Goal: Book appointment/travel/reservation

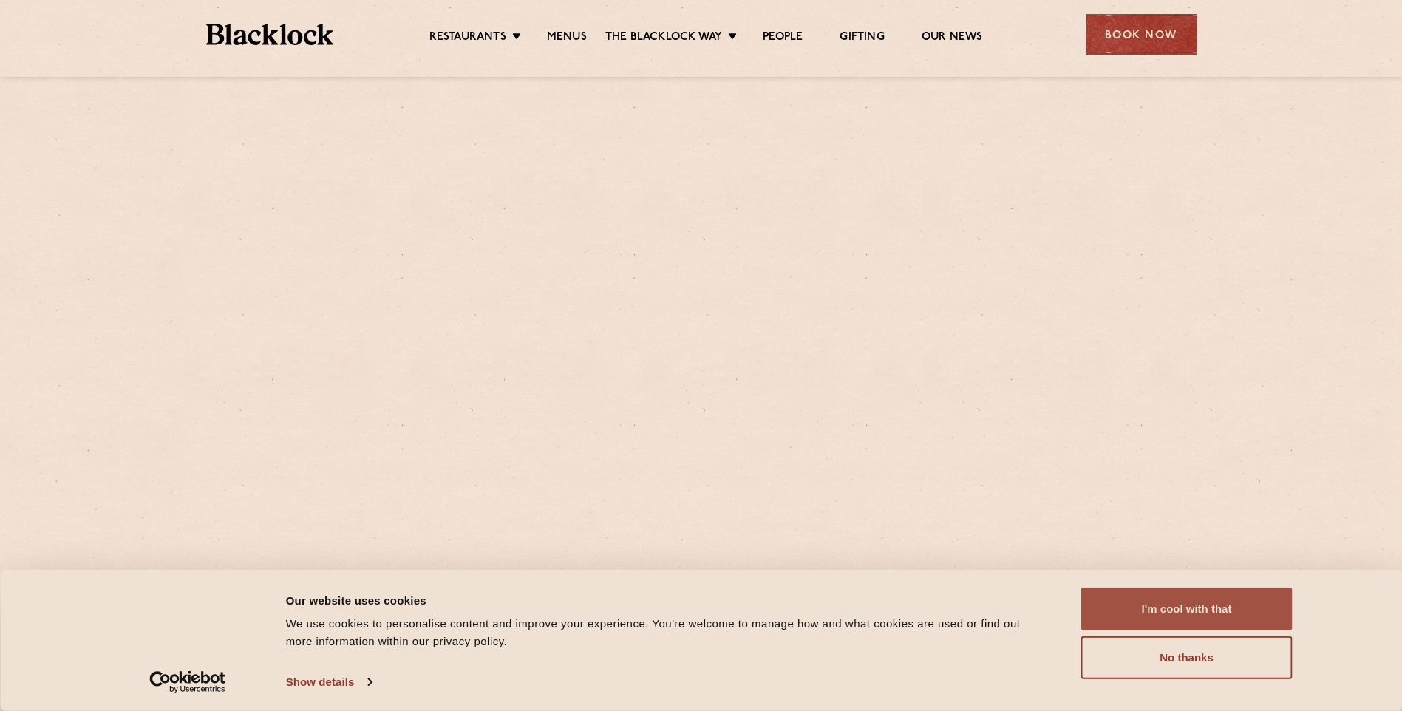
click at [1194, 610] on button "I'm cool with that" at bounding box center [1186, 609] width 211 height 43
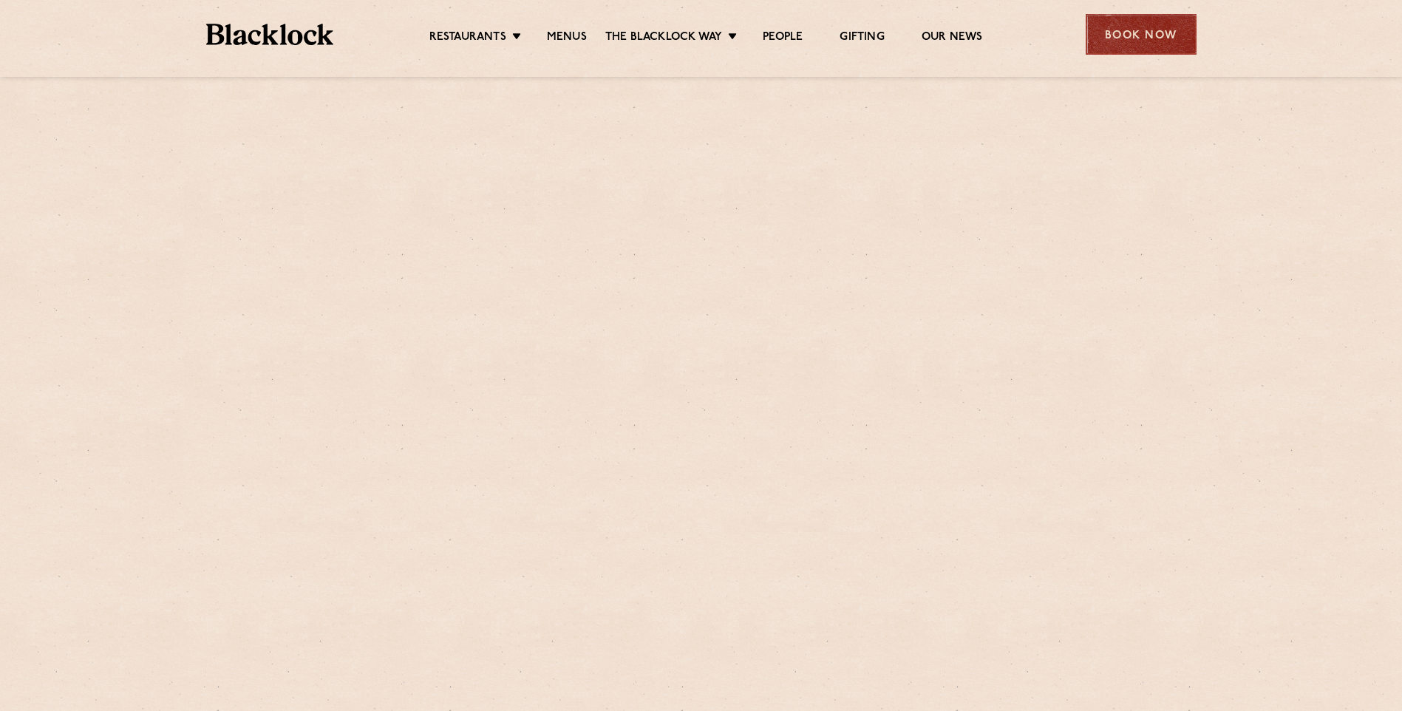
click at [1144, 34] on div "Book Now" at bounding box center [1141, 34] width 111 height 41
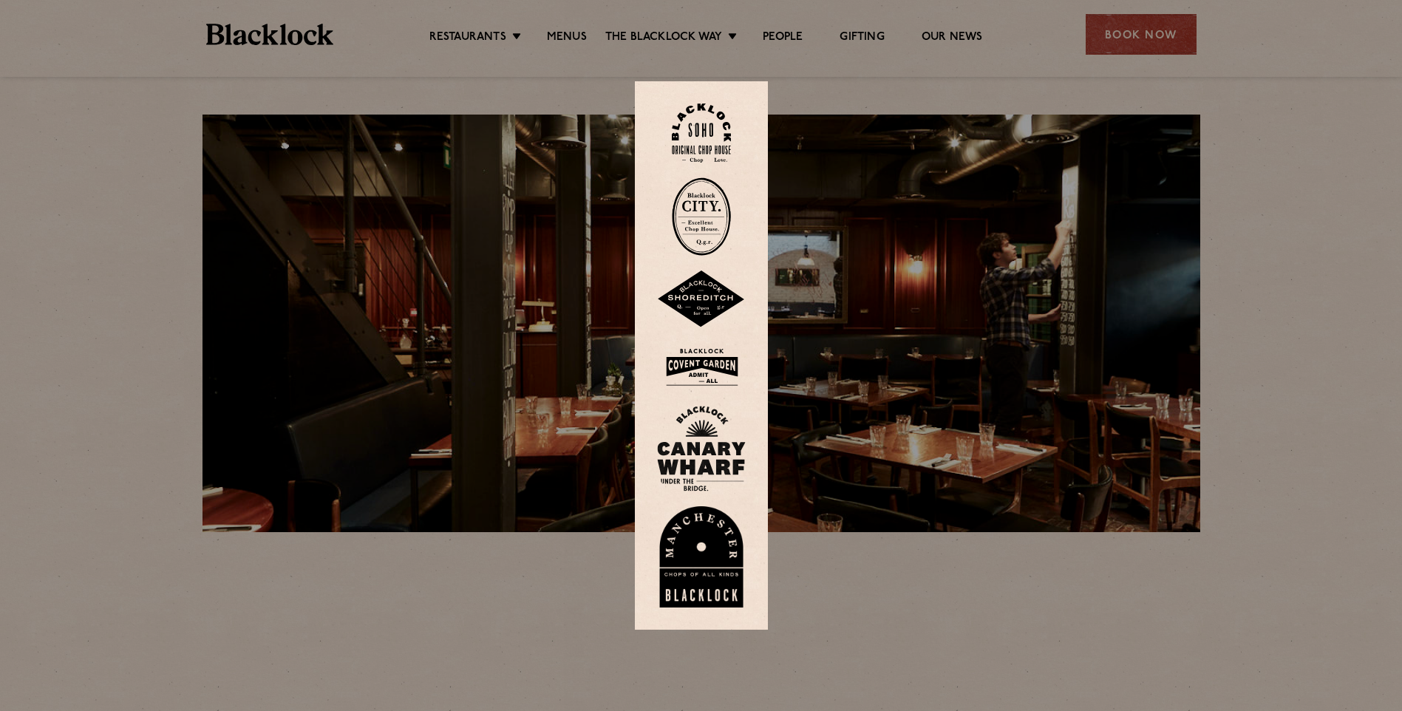
click at [1050, 602] on div at bounding box center [701, 355] width 1402 height 711
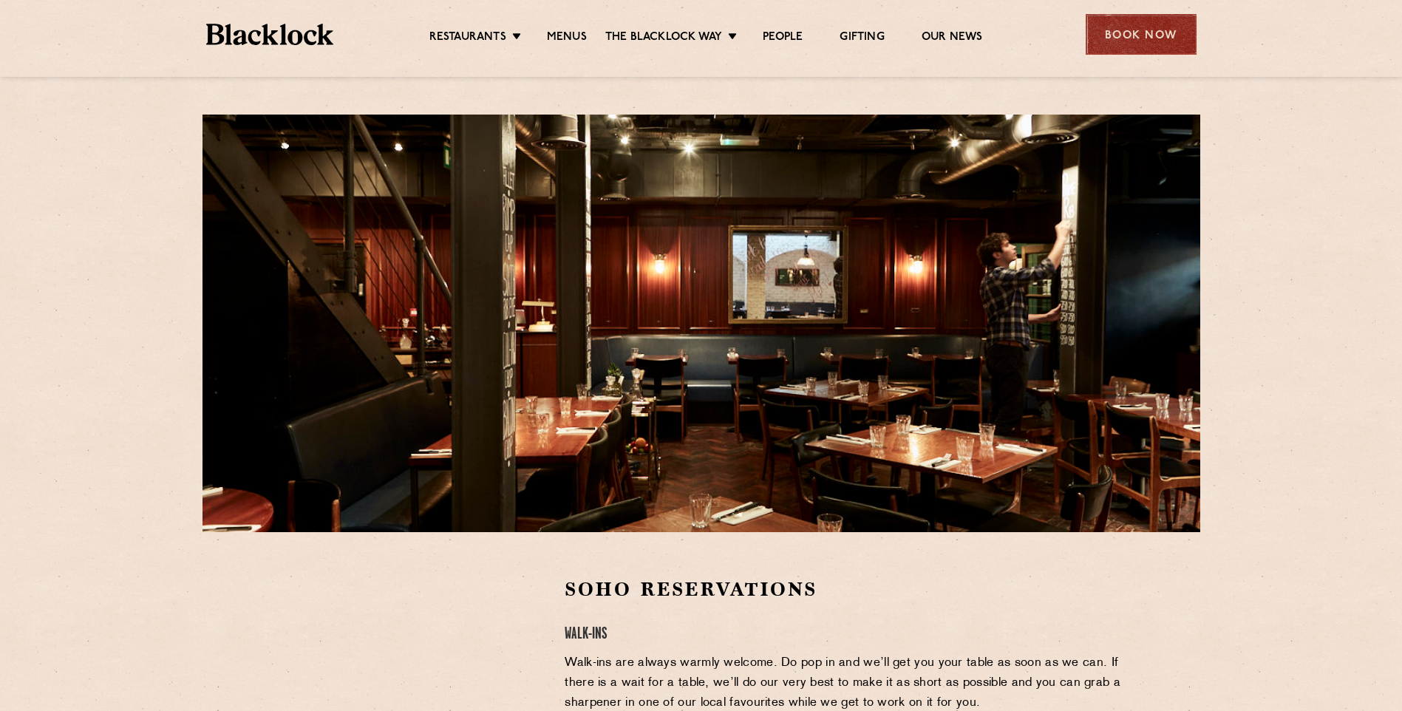
click at [1136, 24] on div "Book Now" at bounding box center [1141, 34] width 111 height 41
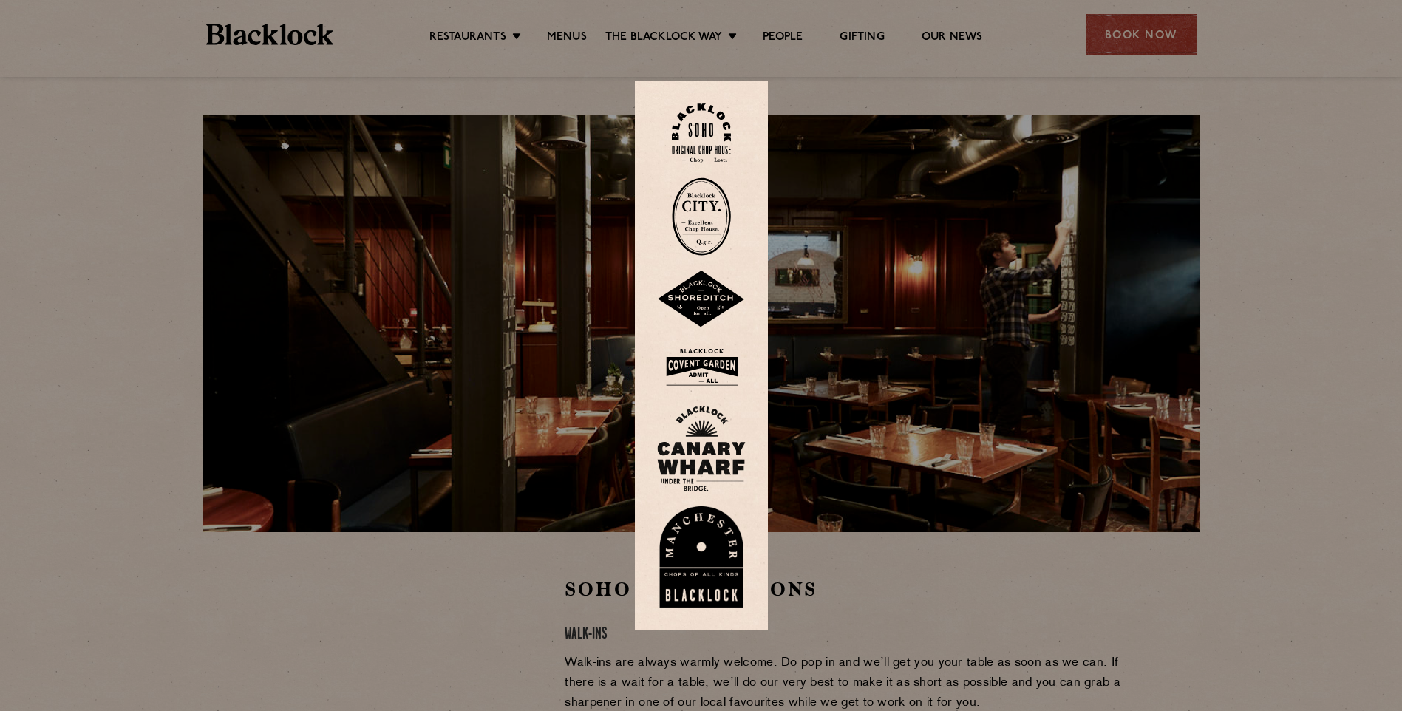
click at [918, 95] on div at bounding box center [701, 355] width 1402 height 711
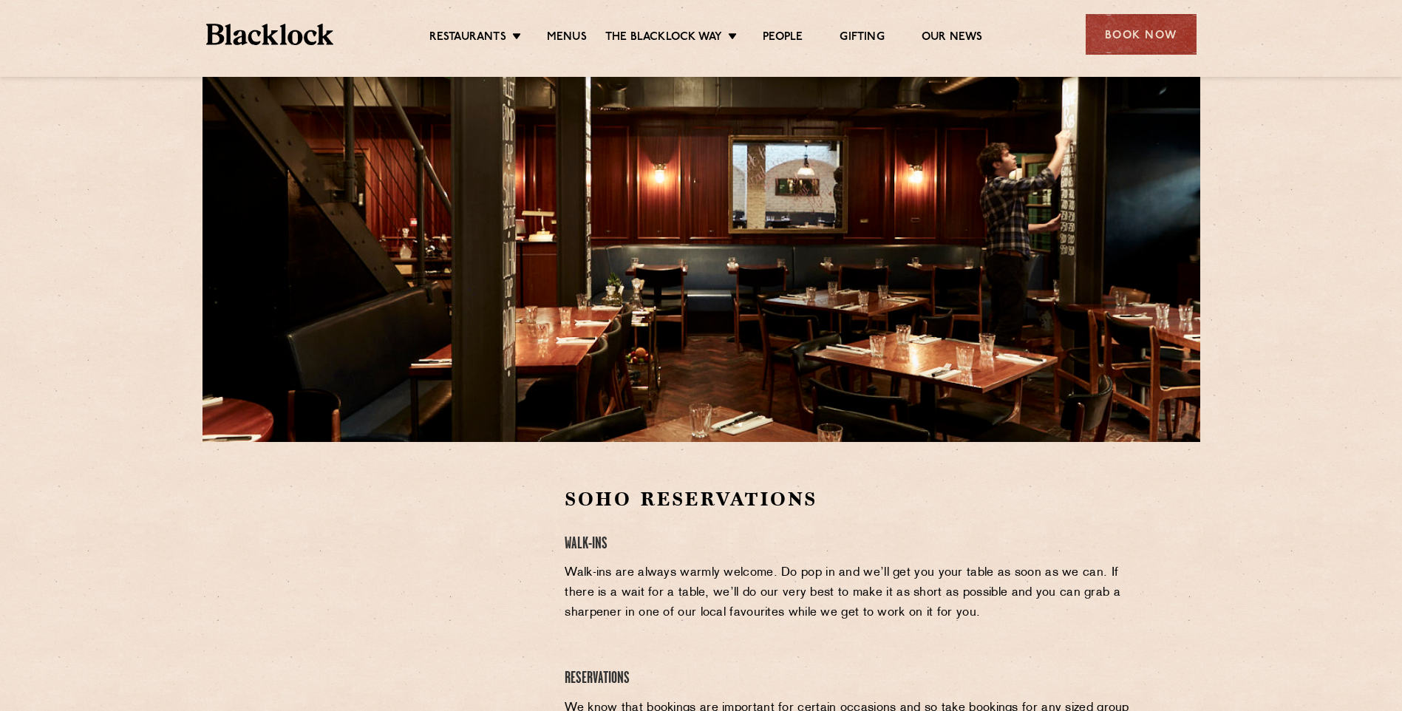
scroll to position [222, 0]
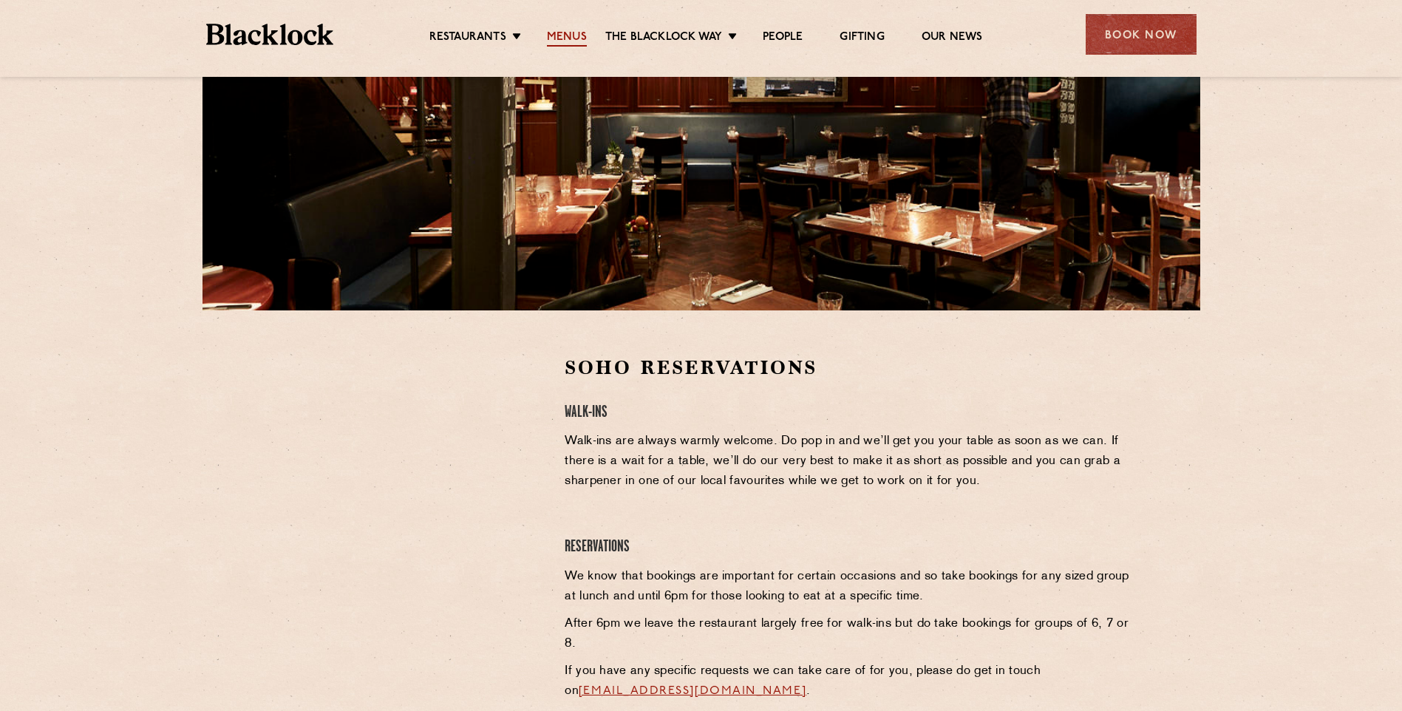
click at [568, 35] on link "Menus" at bounding box center [567, 38] width 40 height 16
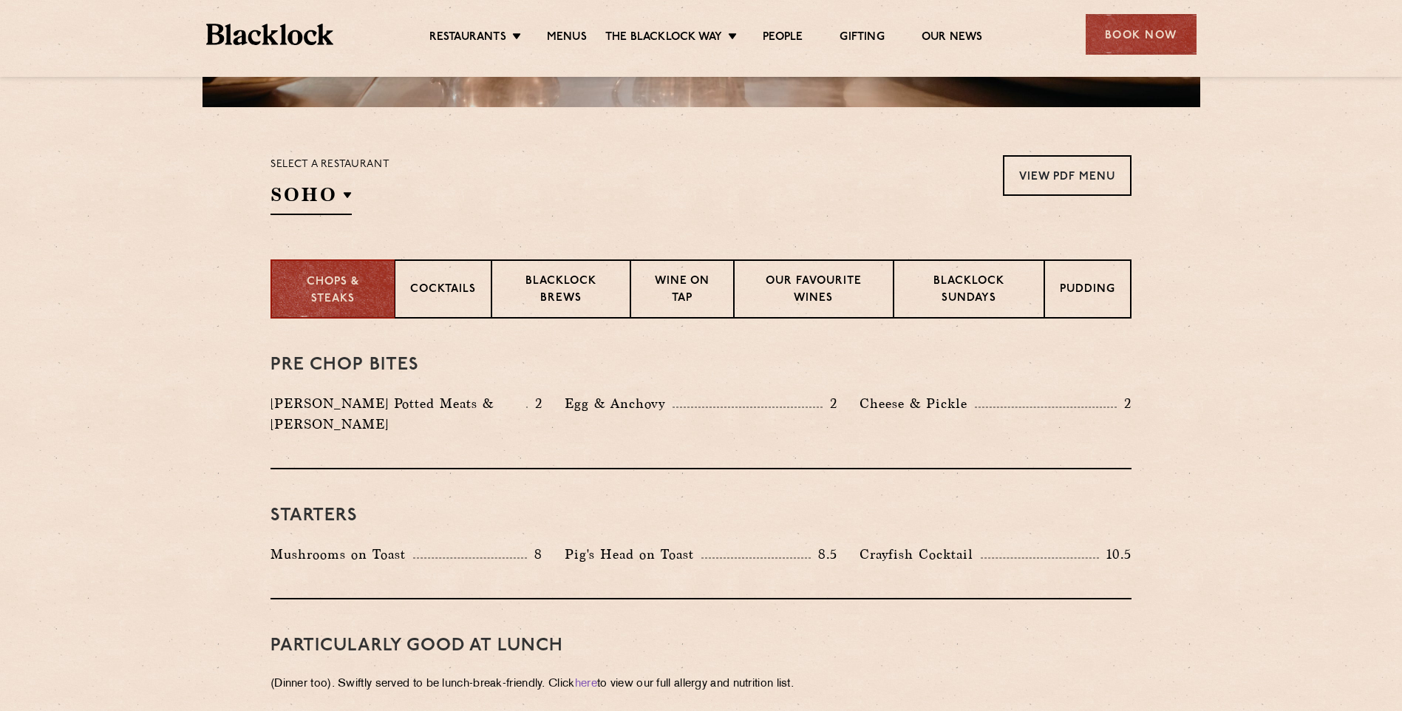
scroll to position [148, 0]
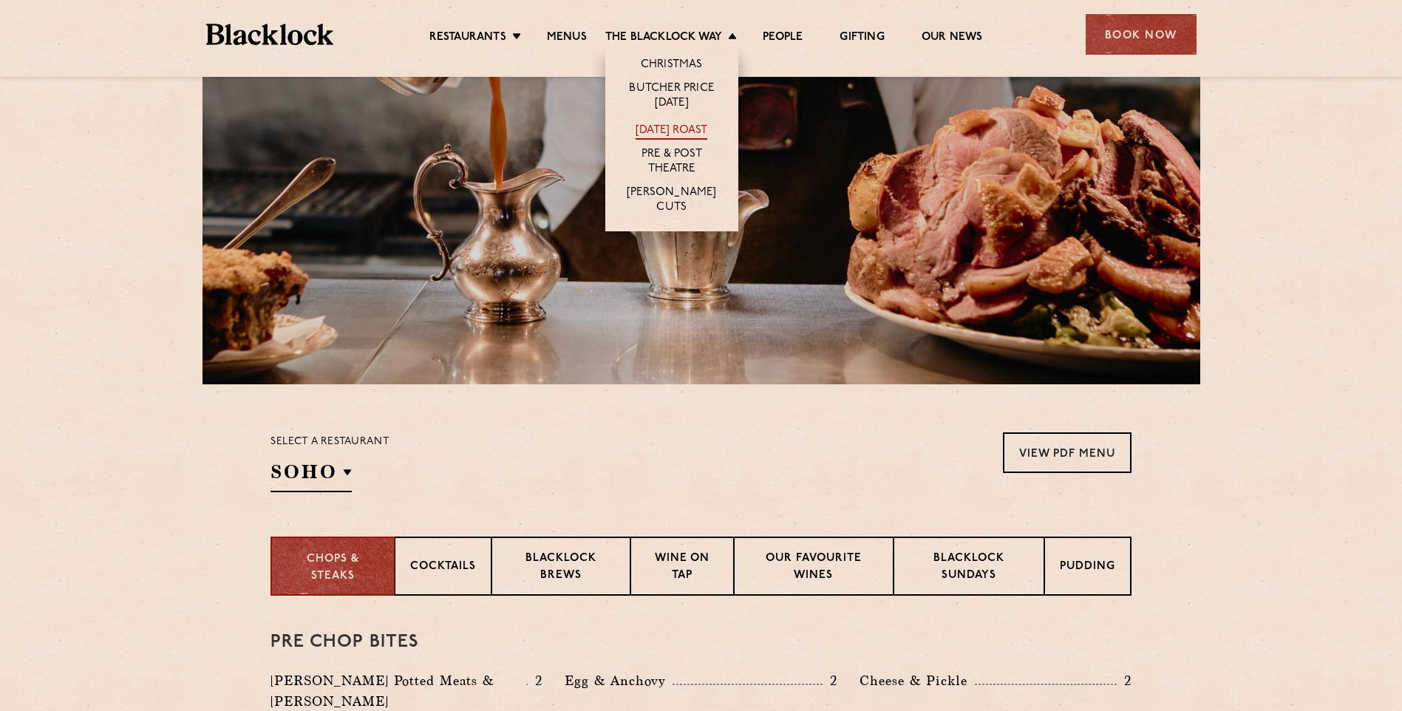
click at [688, 126] on link "[DATE] Roast" at bounding box center [672, 131] width 72 height 16
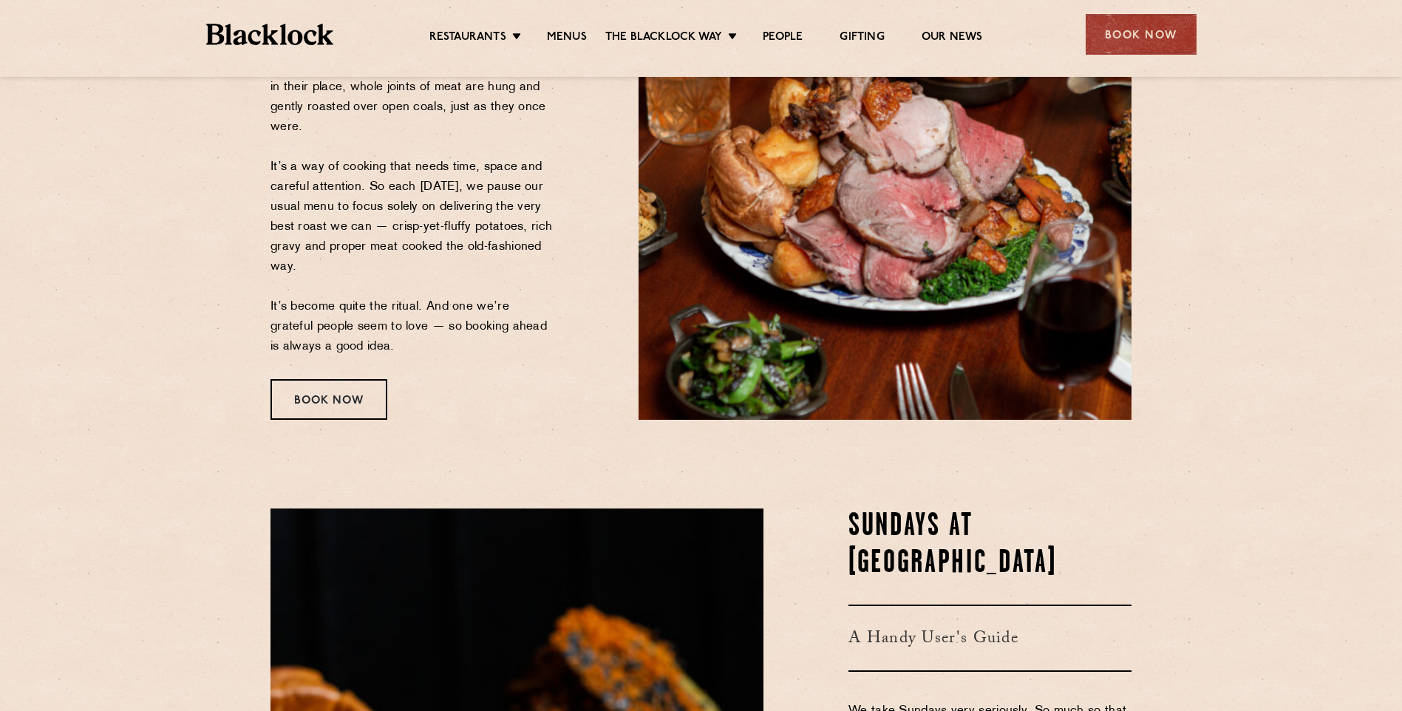
scroll to position [296, 0]
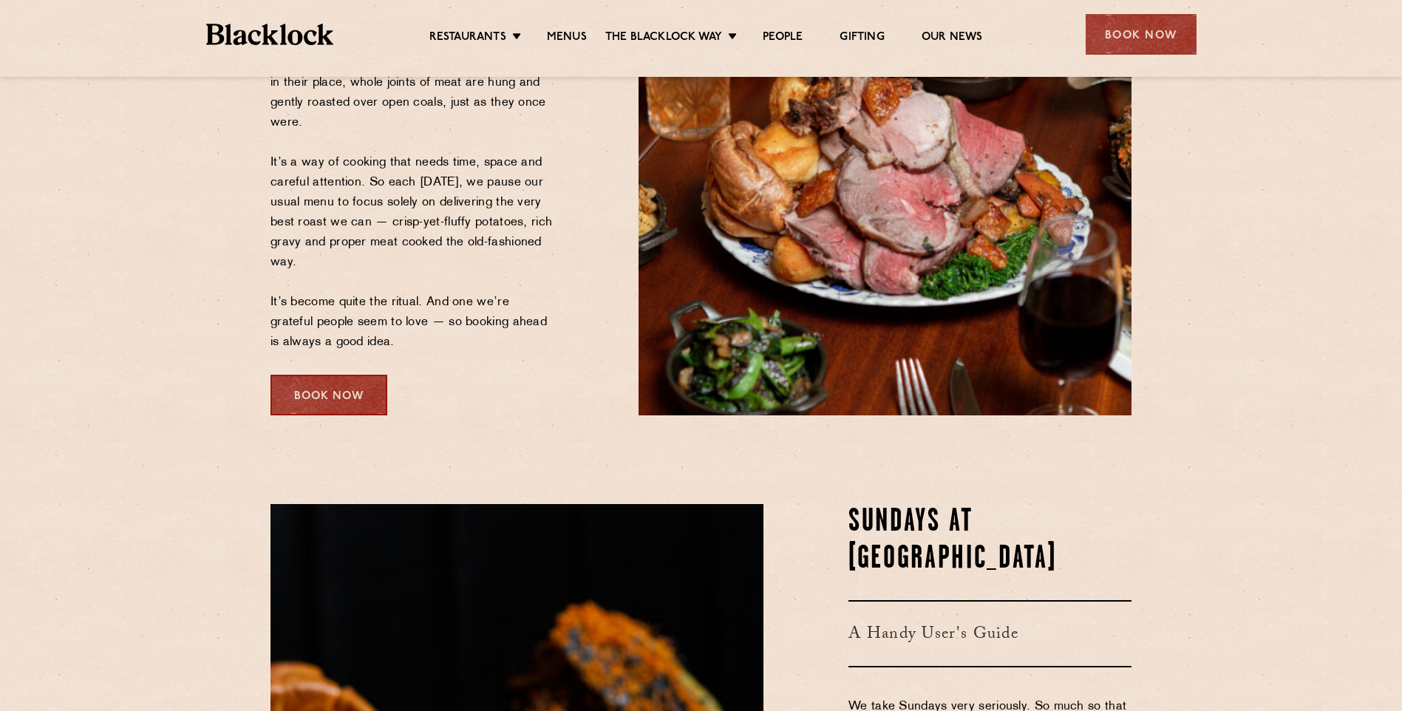
click at [312, 394] on div "Book Now" at bounding box center [329, 395] width 117 height 41
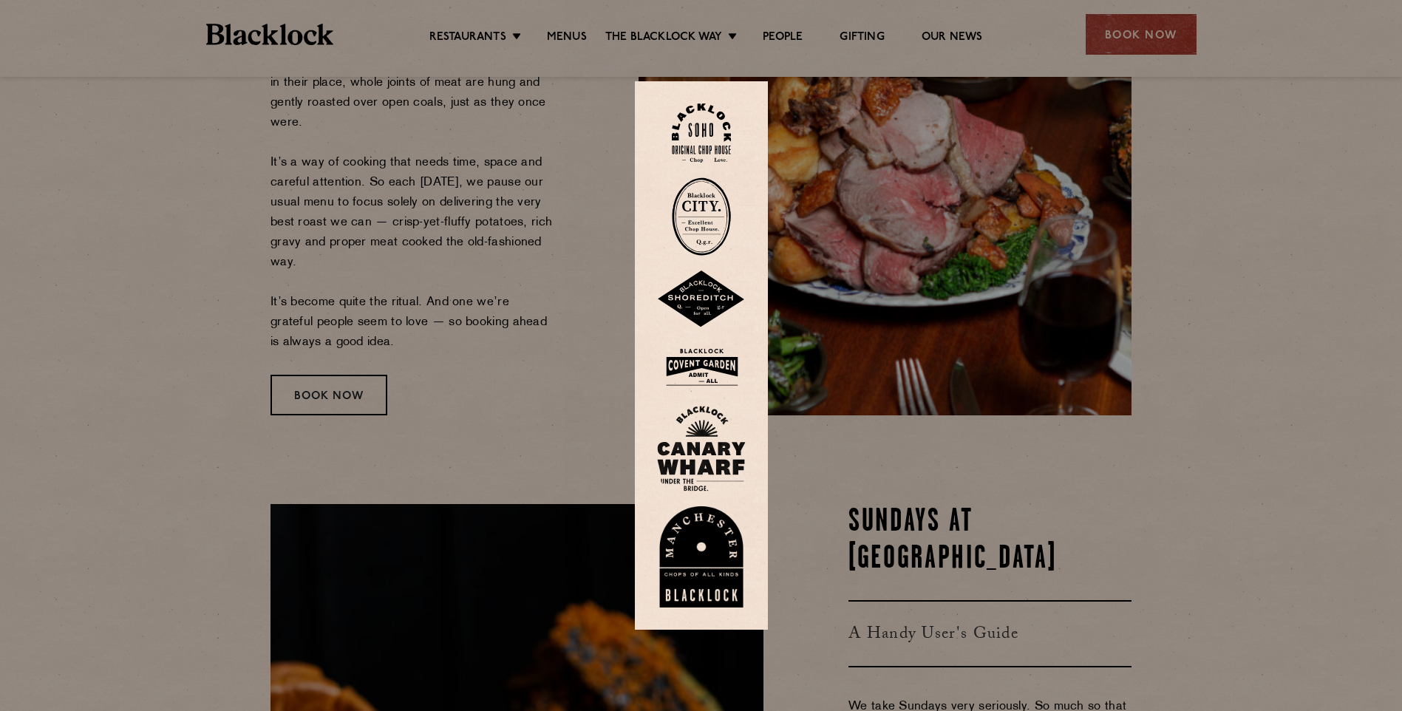
click at [729, 152] on img at bounding box center [701, 133] width 59 height 60
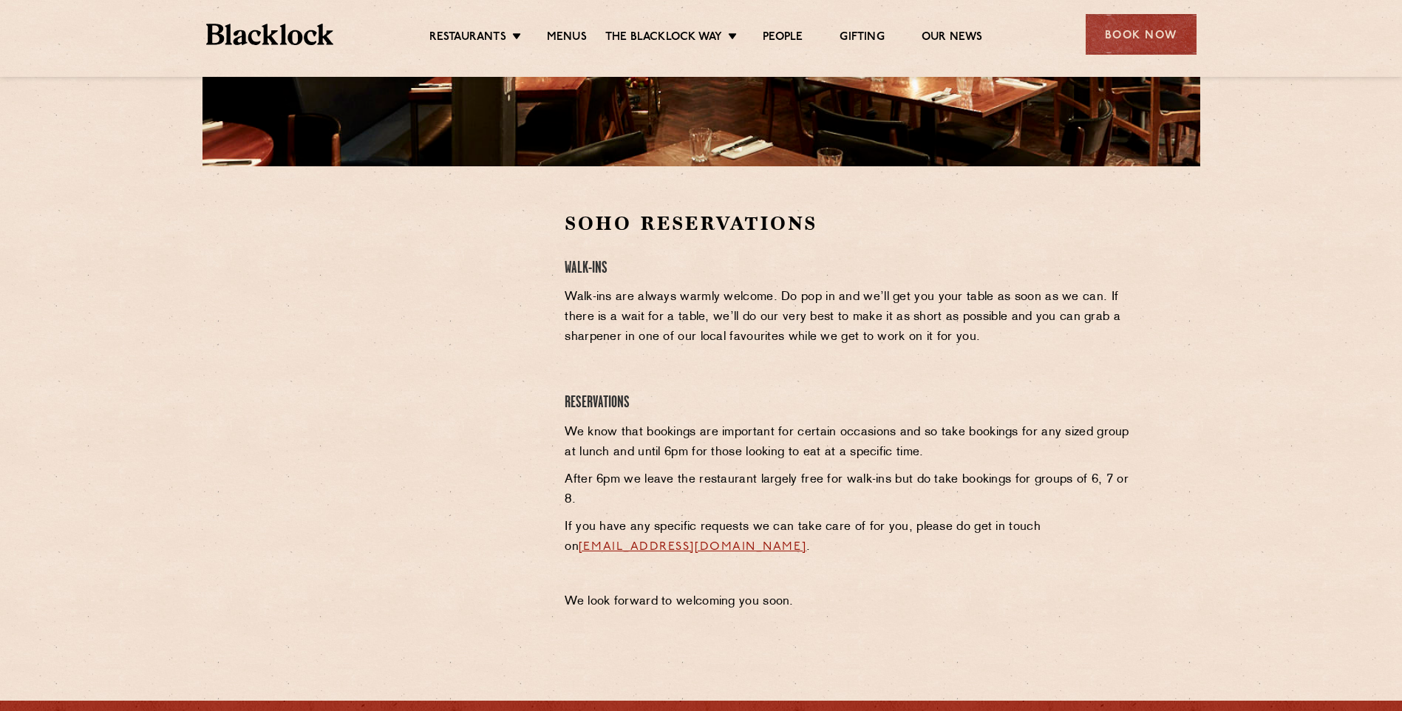
scroll to position [370, 0]
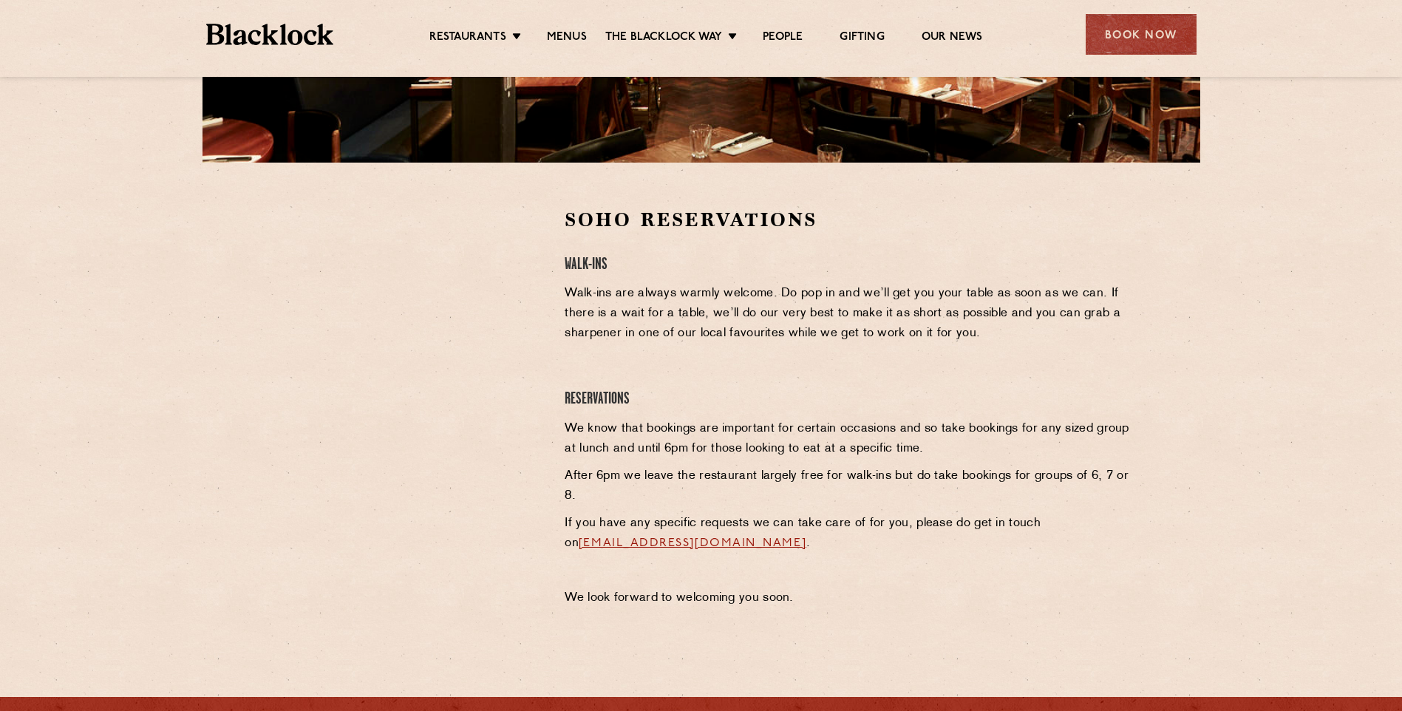
drag, startPoint x: 681, startPoint y: 500, endPoint x: 645, endPoint y: 493, distance: 36.1
click at [680, 500] on p "After 6pm we leave the restaurant largely free for walk-ins but do take booking…" at bounding box center [848, 486] width 567 height 40
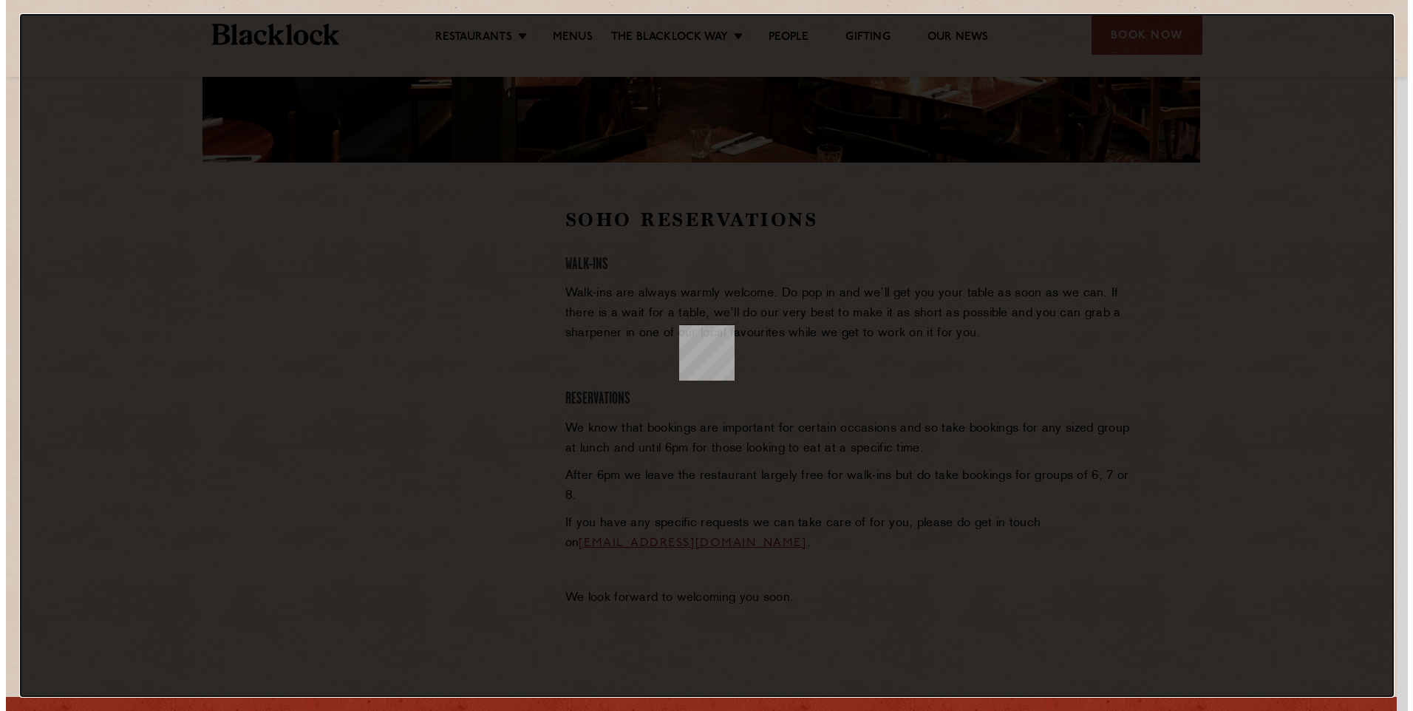
scroll to position [0, 0]
